Goal: Navigation & Orientation: Find specific page/section

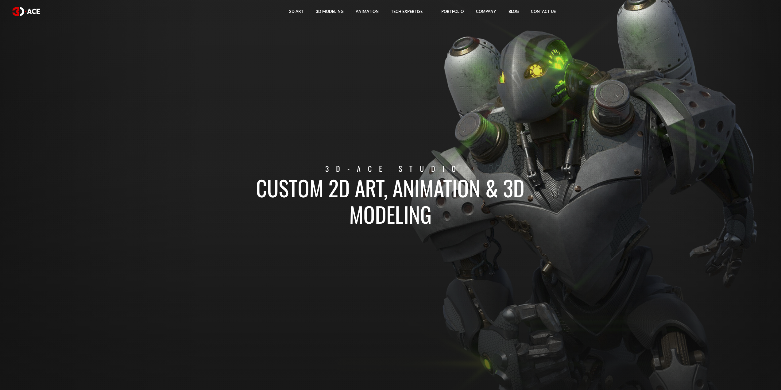
click at [25, 189] on section "Custom 2D art, animation & 3D modeling 3D-Ace studio" at bounding box center [390, 195] width 781 height 390
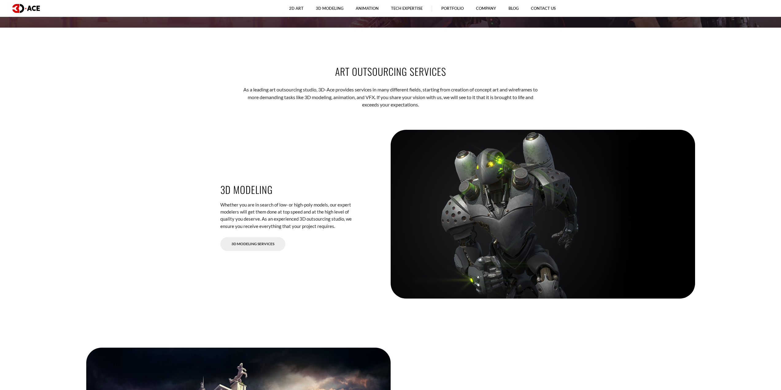
scroll to position [992, 0]
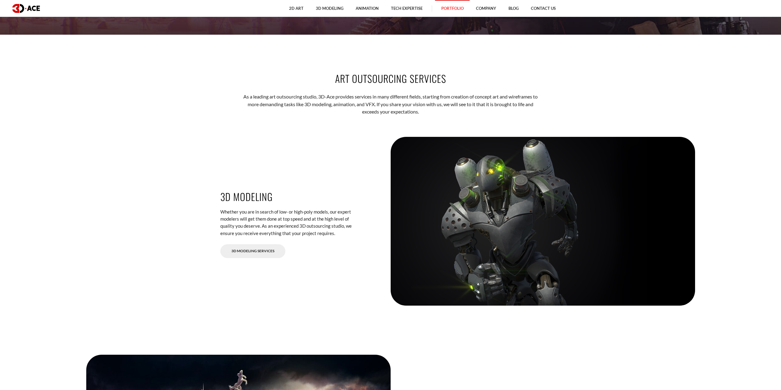
click at [457, 10] on link "Portfolio" at bounding box center [452, 8] width 35 height 17
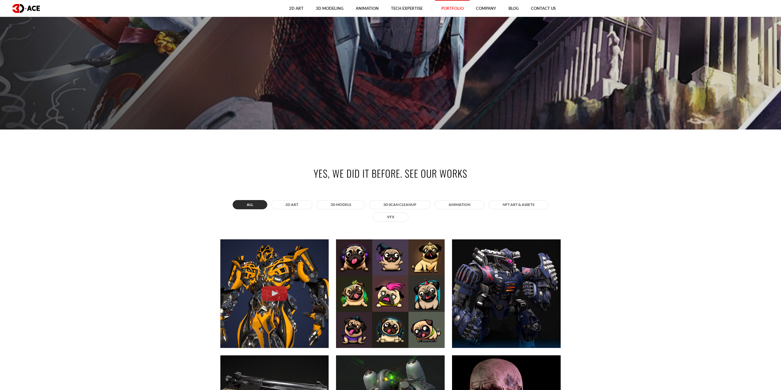
scroll to position [276, 0]
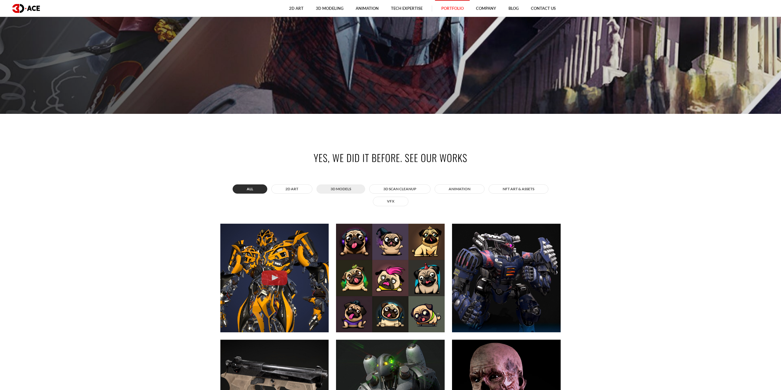
click at [347, 189] on button "3D MODELS" at bounding box center [340, 188] width 49 height 9
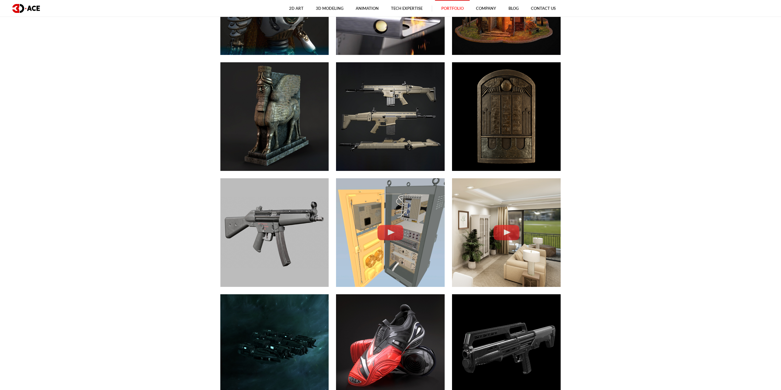
scroll to position [890, 0]
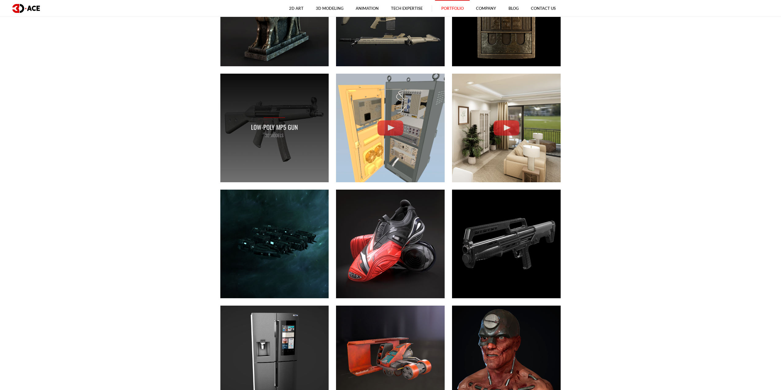
click at [300, 147] on div "Low-poly MP5 gun 3D MODELS" at bounding box center [274, 128] width 109 height 109
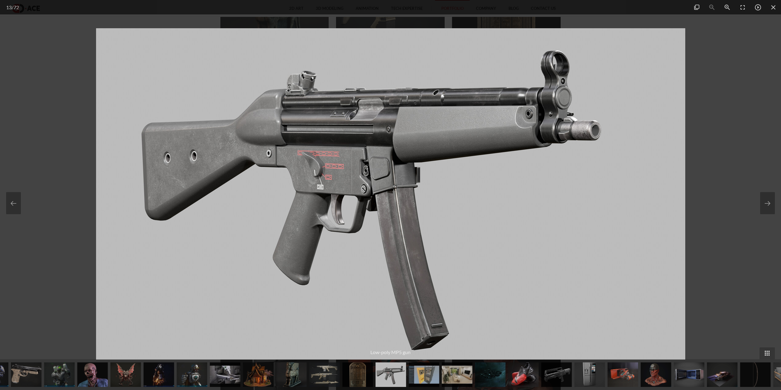
click at [715, 86] on div at bounding box center [390, 195] width 781 height 390
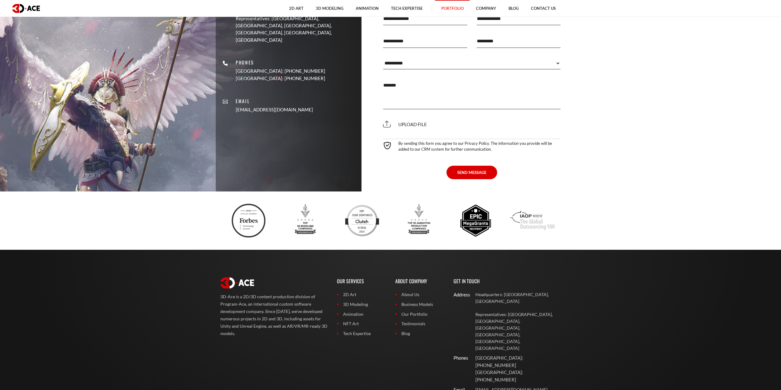
scroll to position [3436, 0]
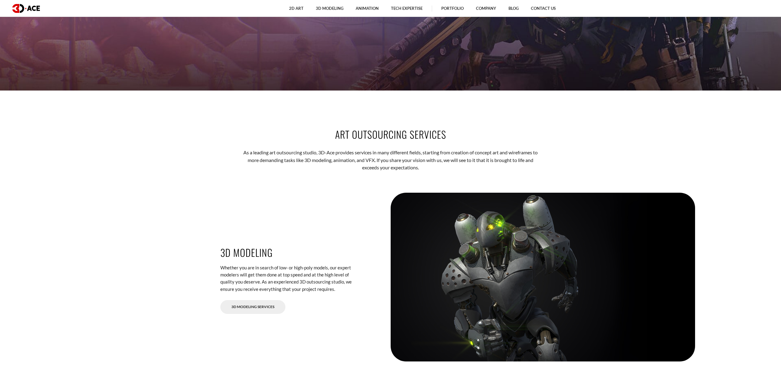
scroll to position [931, 0]
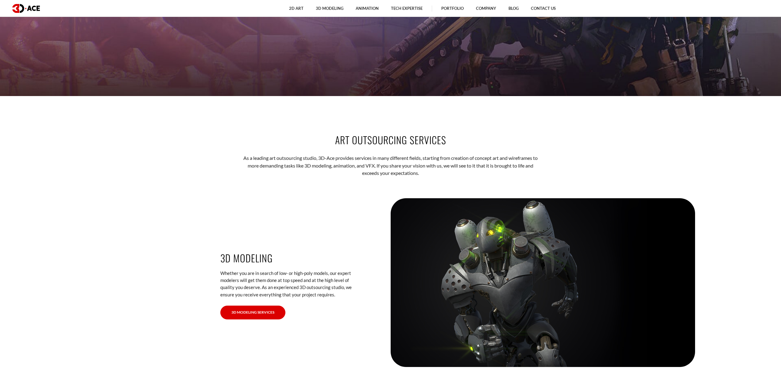
click at [267, 312] on link "3D Modeling Services" at bounding box center [252, 313] width 65 height 14
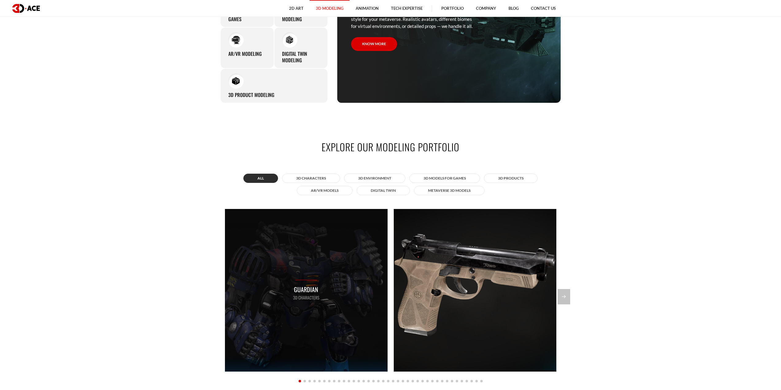
scroll to position [583, 0]
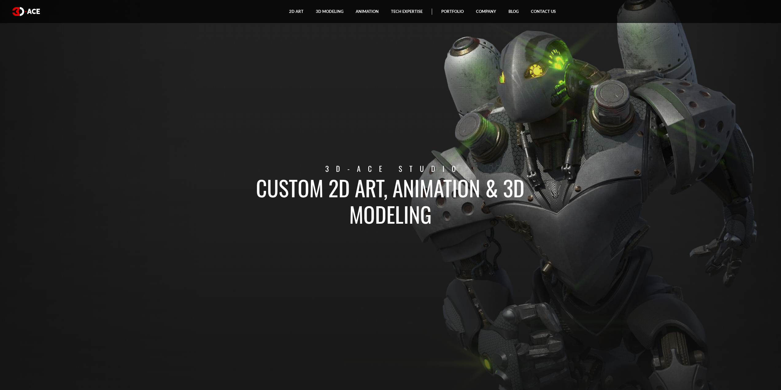
click at [32, 11] on img at bounding box center [26, 11] width 28 height 9
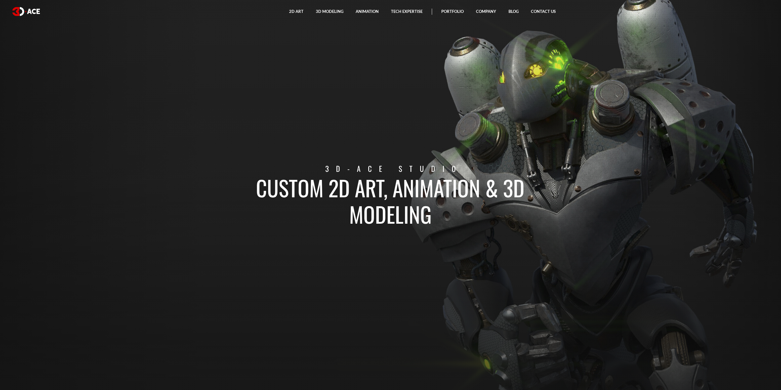
drag, startPoint x: 165, startPoint y: 19, endPoint x: 165, endPoint y: 24, distance: 4.9
